Goal: Navigation & Orientation: Find specific page/section

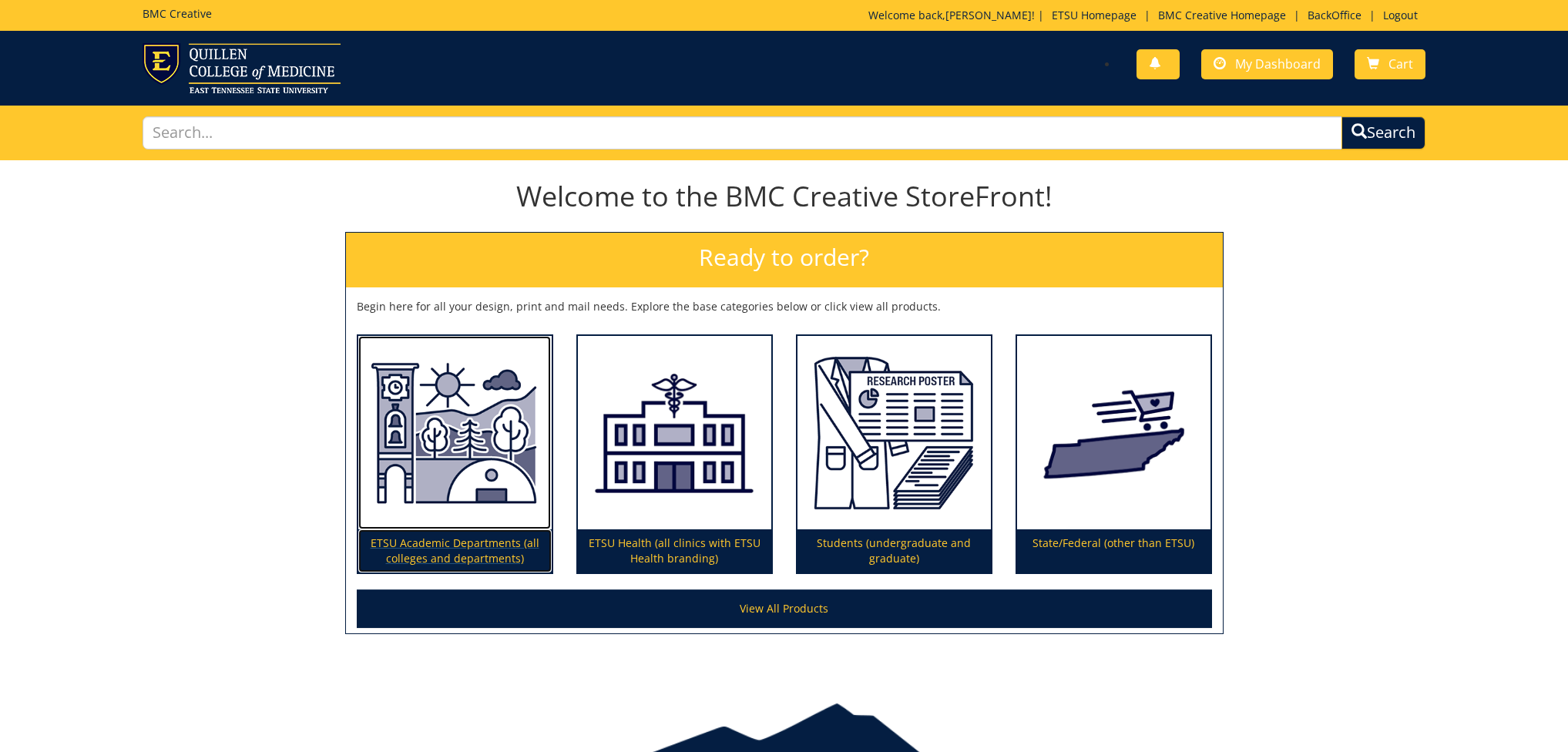
click at [485, 397] on img at bounding box center [455, 433] width 194 height 194
click at [497, 451] on img at bounding box center [455, 433] width 194 height 194
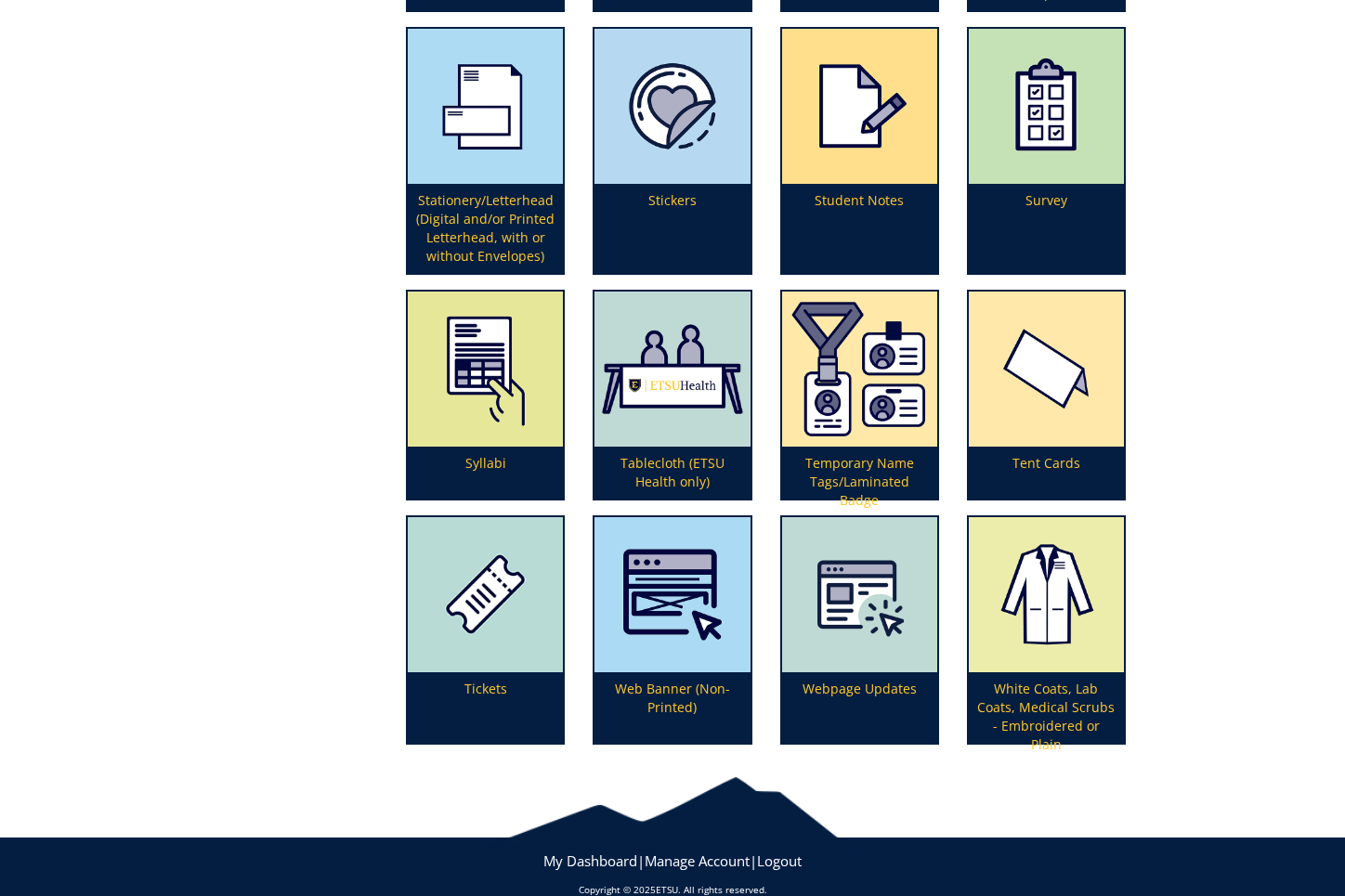
scroll to position [5110, 0]
